Goal: Complete application form: Complete application form

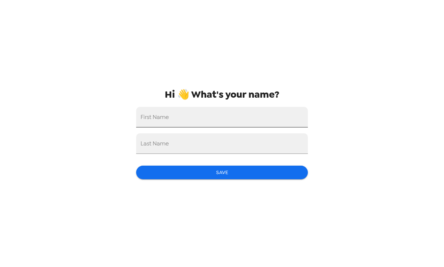
click at [197, 122] on input "First Name" at bounding box center [222, 117] width 172 height 21
type input "[PERSON_NAME]"
click at [202, 167] on button "Save" at bounding box center [222, 172] width 172 height 14
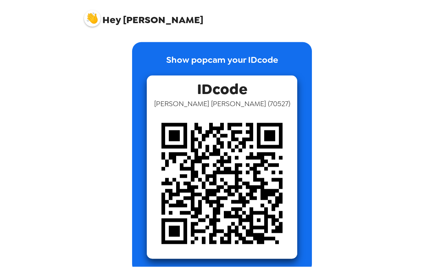
scroll to position [3, 0]
